Goal: Transaction & Acquisition: Subscribe to service/newsletter

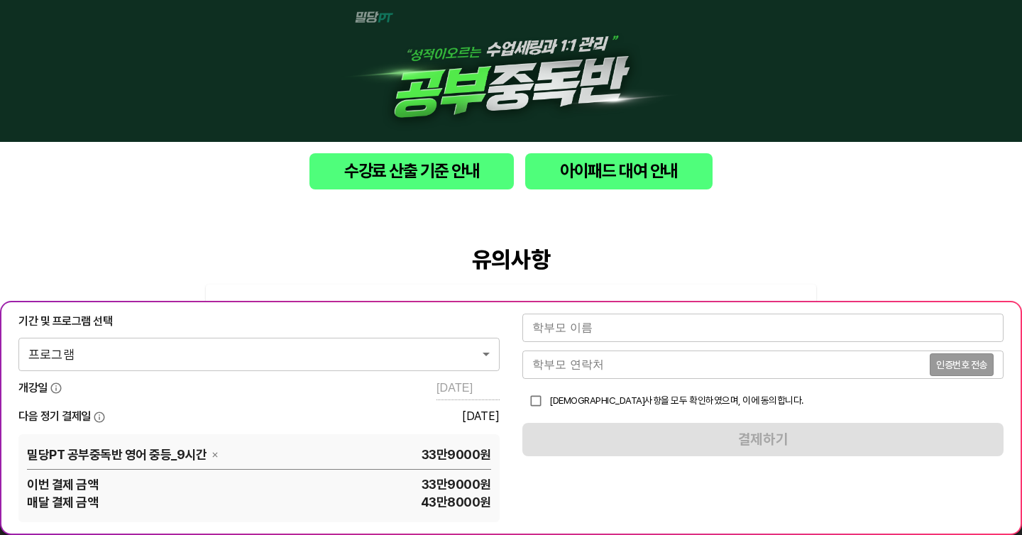
scroll to position [236, 0]
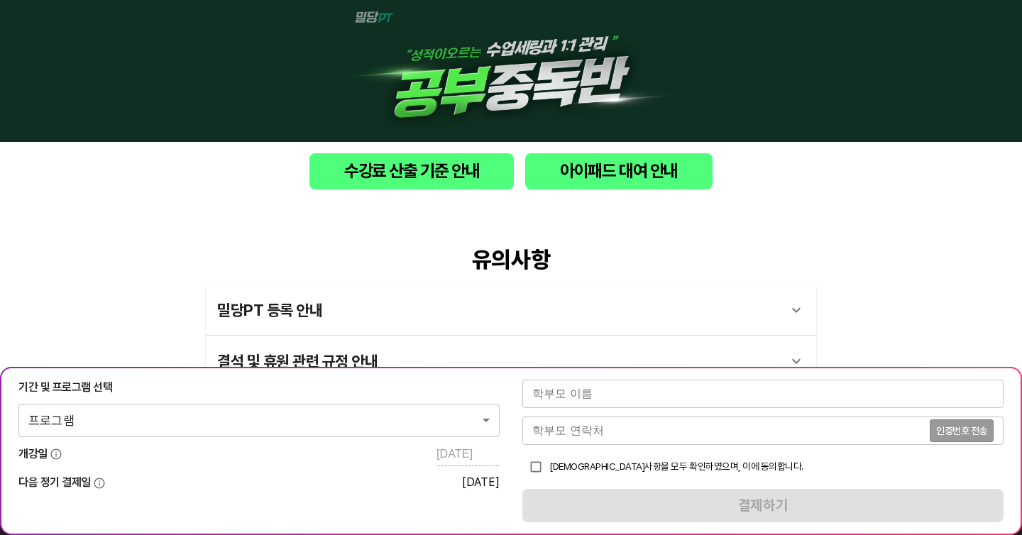
click at [420, 421] on body "수강료 산출 기준 안내 아이패드 대여 안내 유의사항 밀당PT 등록 안내 1 - 1 . 신규등록 신규등록은 밀당PT 각 과목별 프로그램을 처음 …" at bounding box center [511, 402] width 1022 height 805
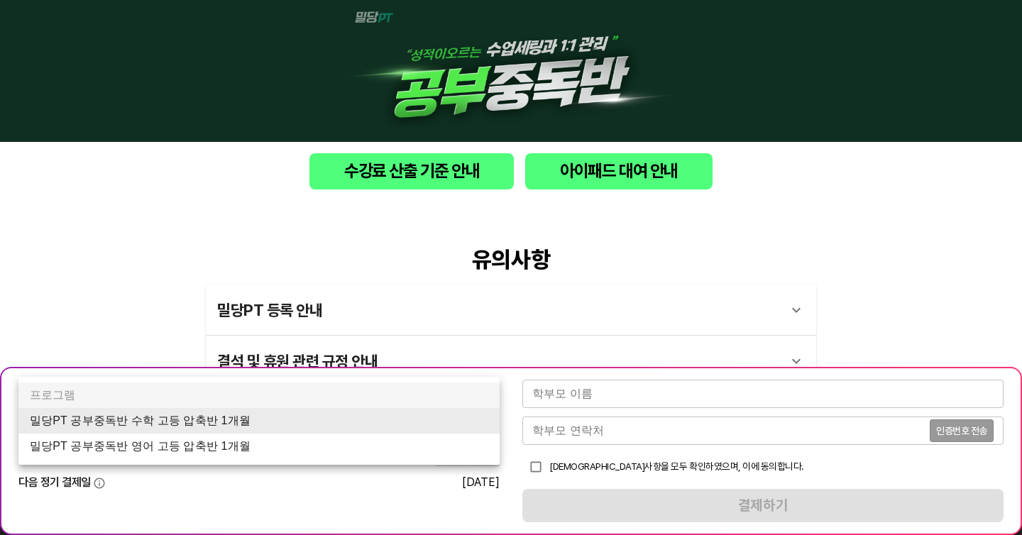
click at [407, 446] on li "밀당PT 공부중독반 영어 고등 압축반 1개월" at bounding box center [258, 446] width 481 height 26
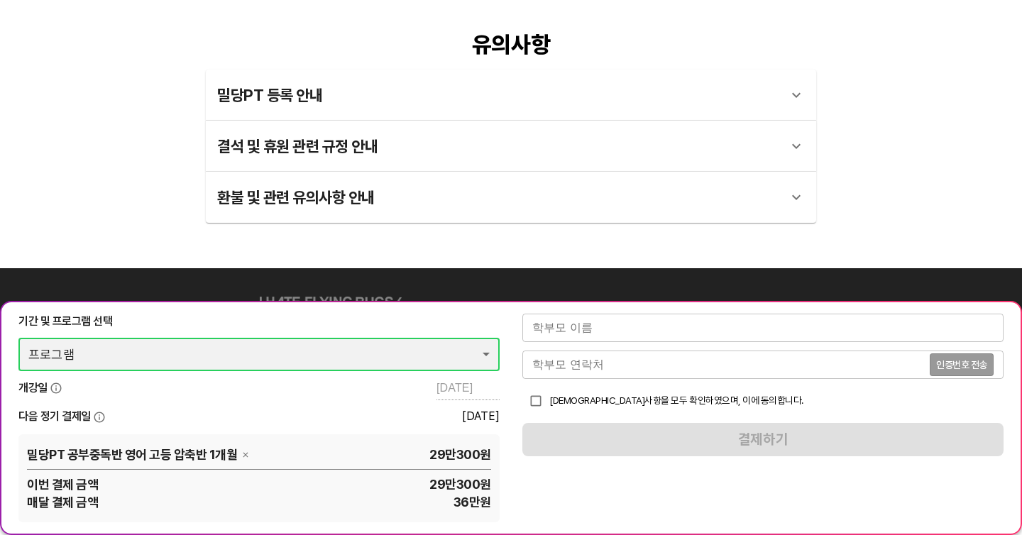
scroll to position [337, 0]
